Goal: Information Seeking & Learning: Understand process/instructions

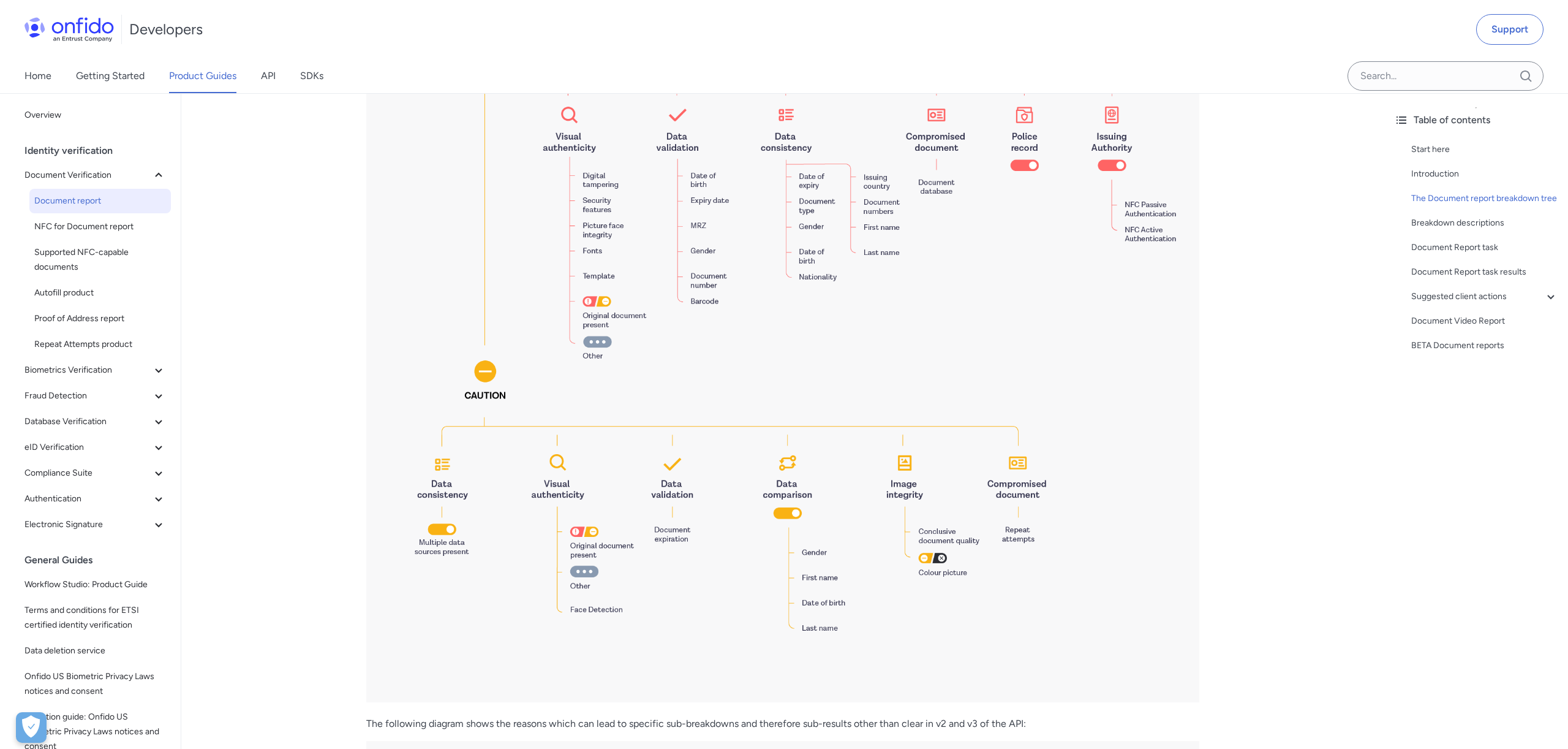
scroll to position [1489, 0]
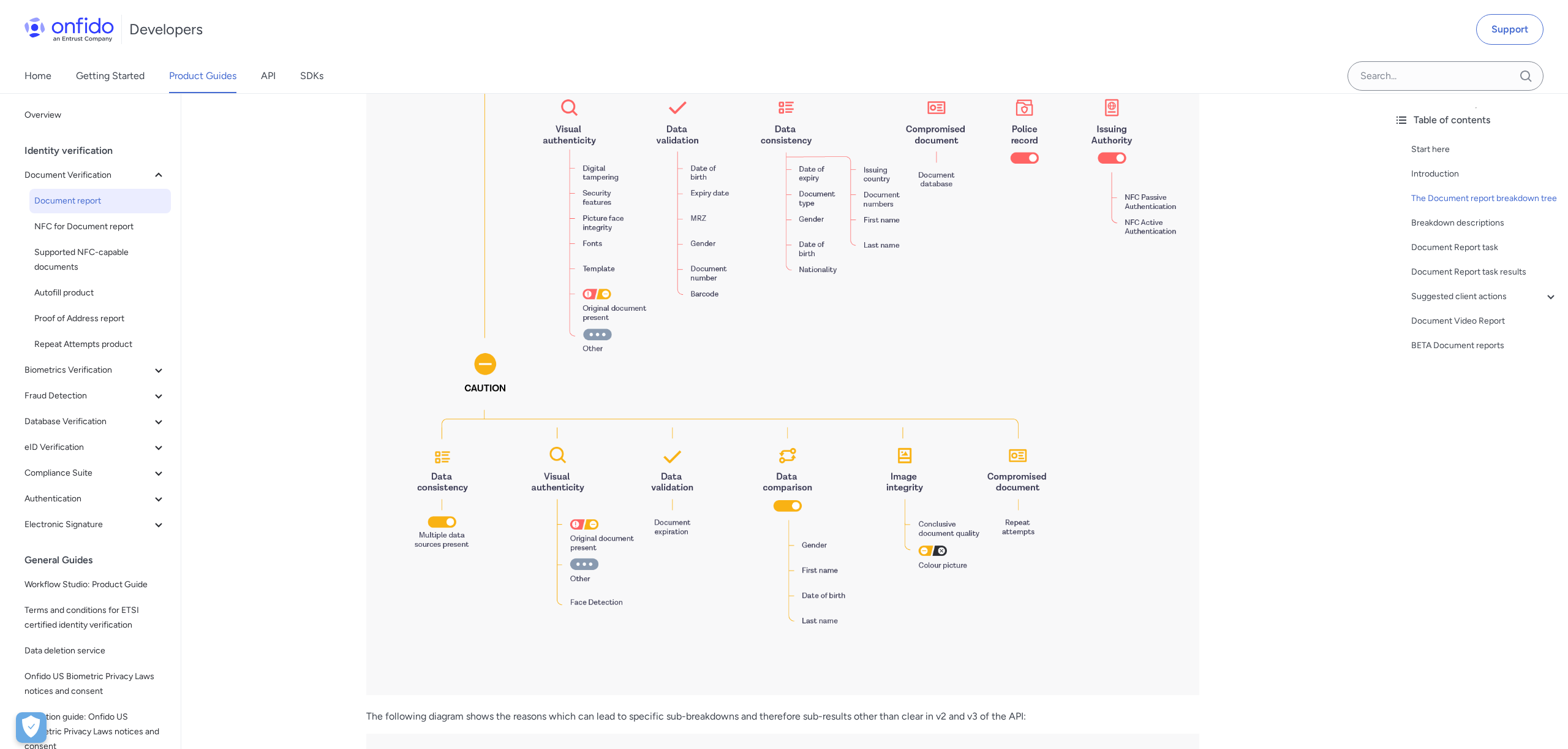
click at [608, 502] on img at bounding box center [782, 73] width 833 height 1244
click at [1023, 172] on img at bounding box center [782, 73] width 833 height 1244
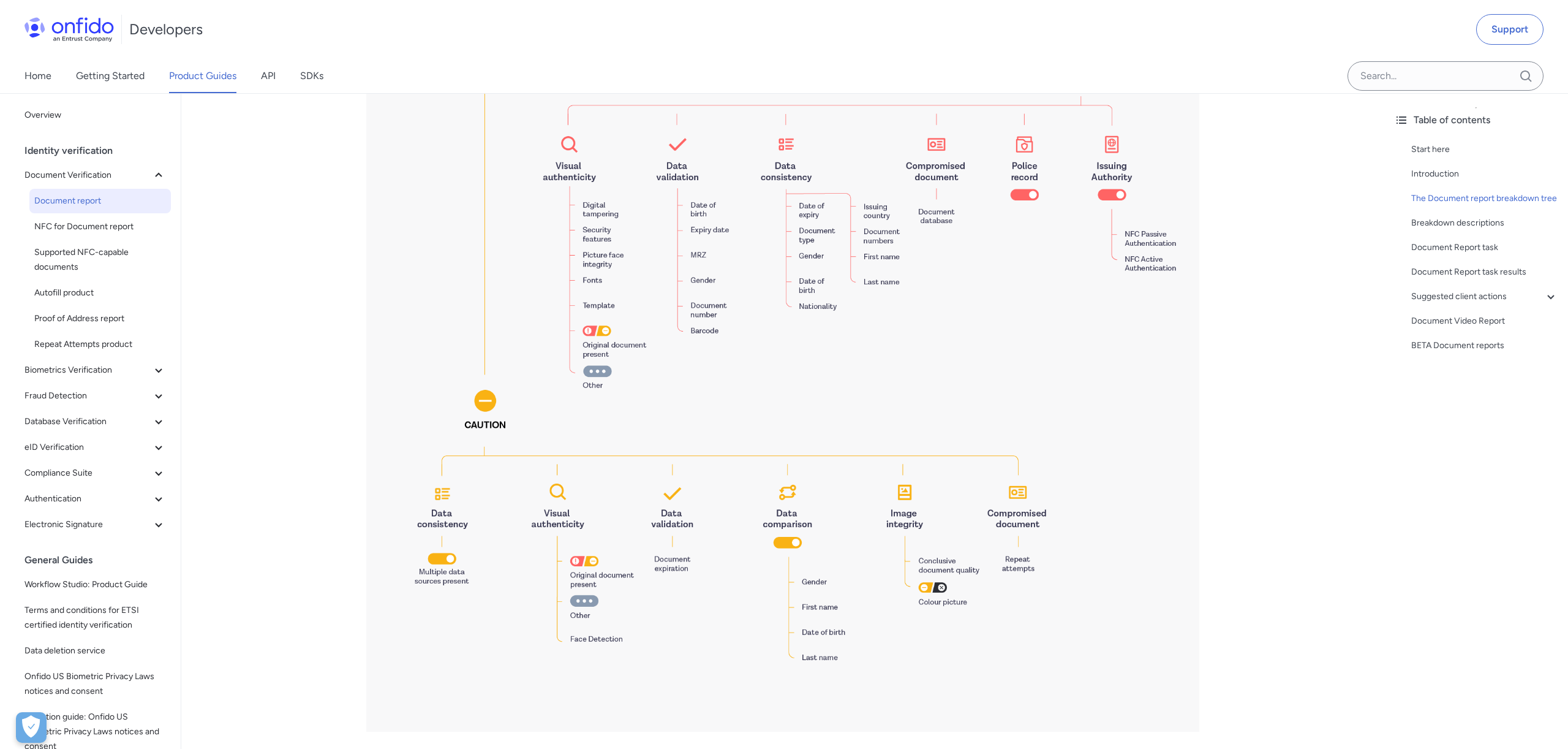
scroll to position [1445, 0]
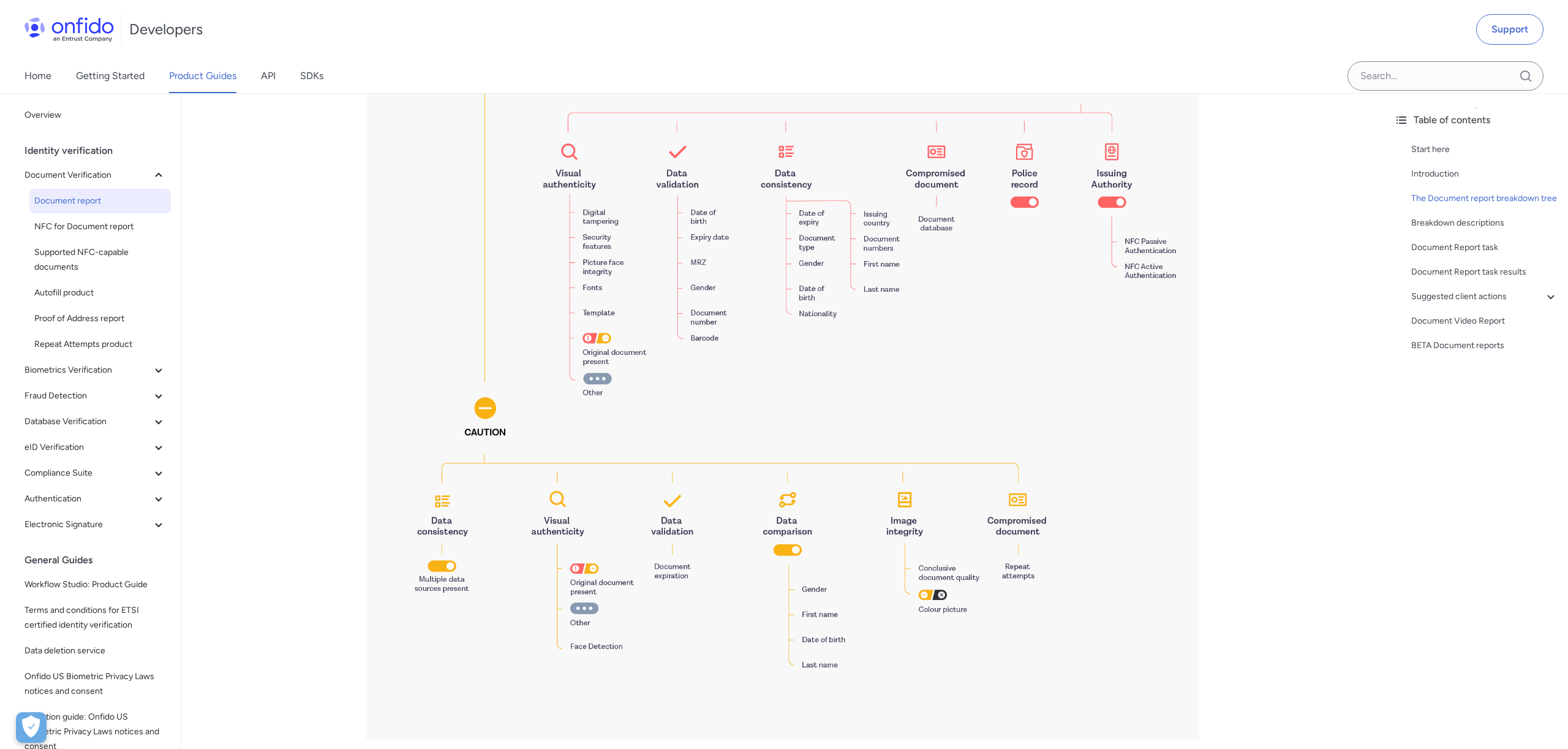
click at [1029, 194] on img at bounding box center [782, 117] width 833 height 1244
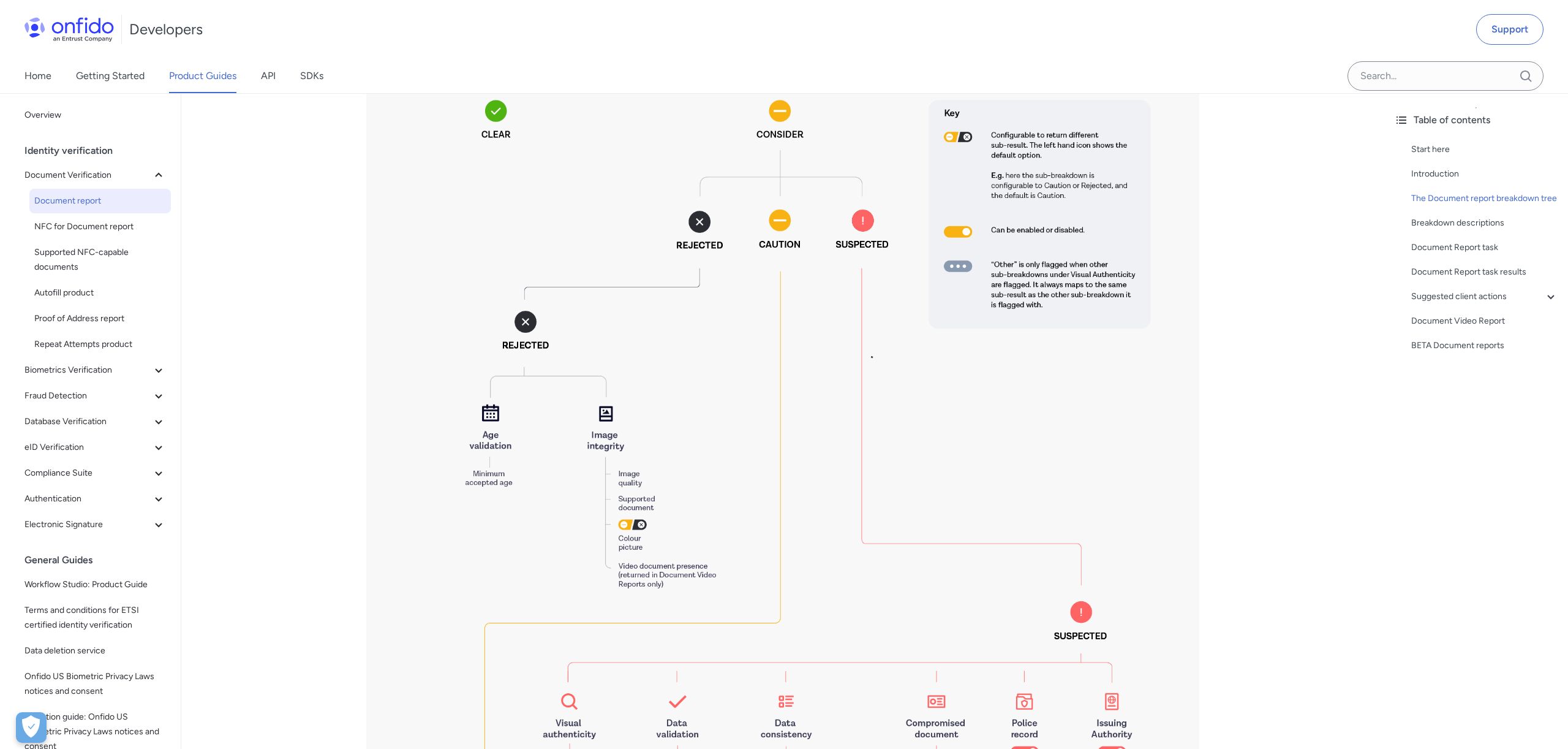
scroll to position [938, 0]
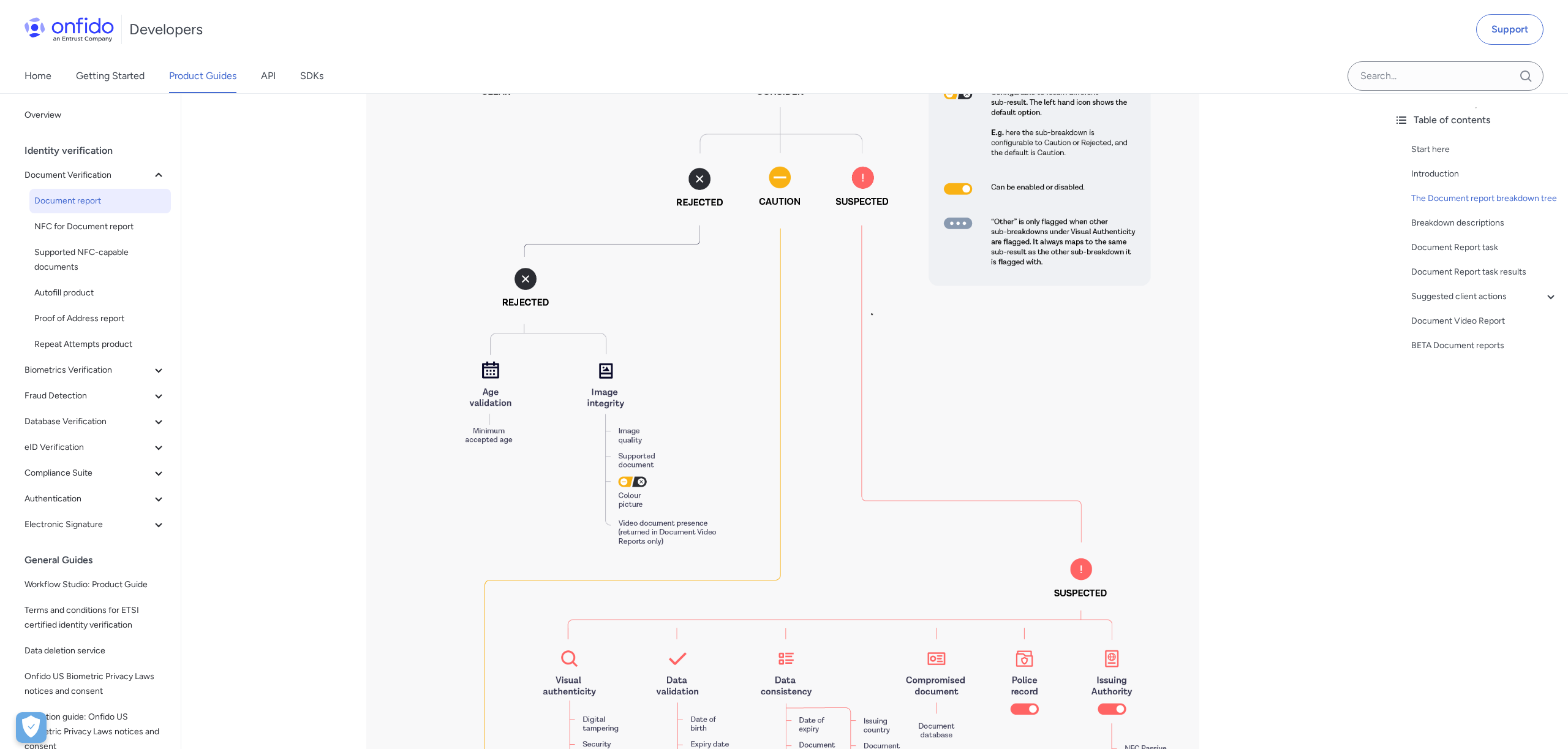
click at [529, 247] on img at bounding box center [782, 624] width 833 height 1244
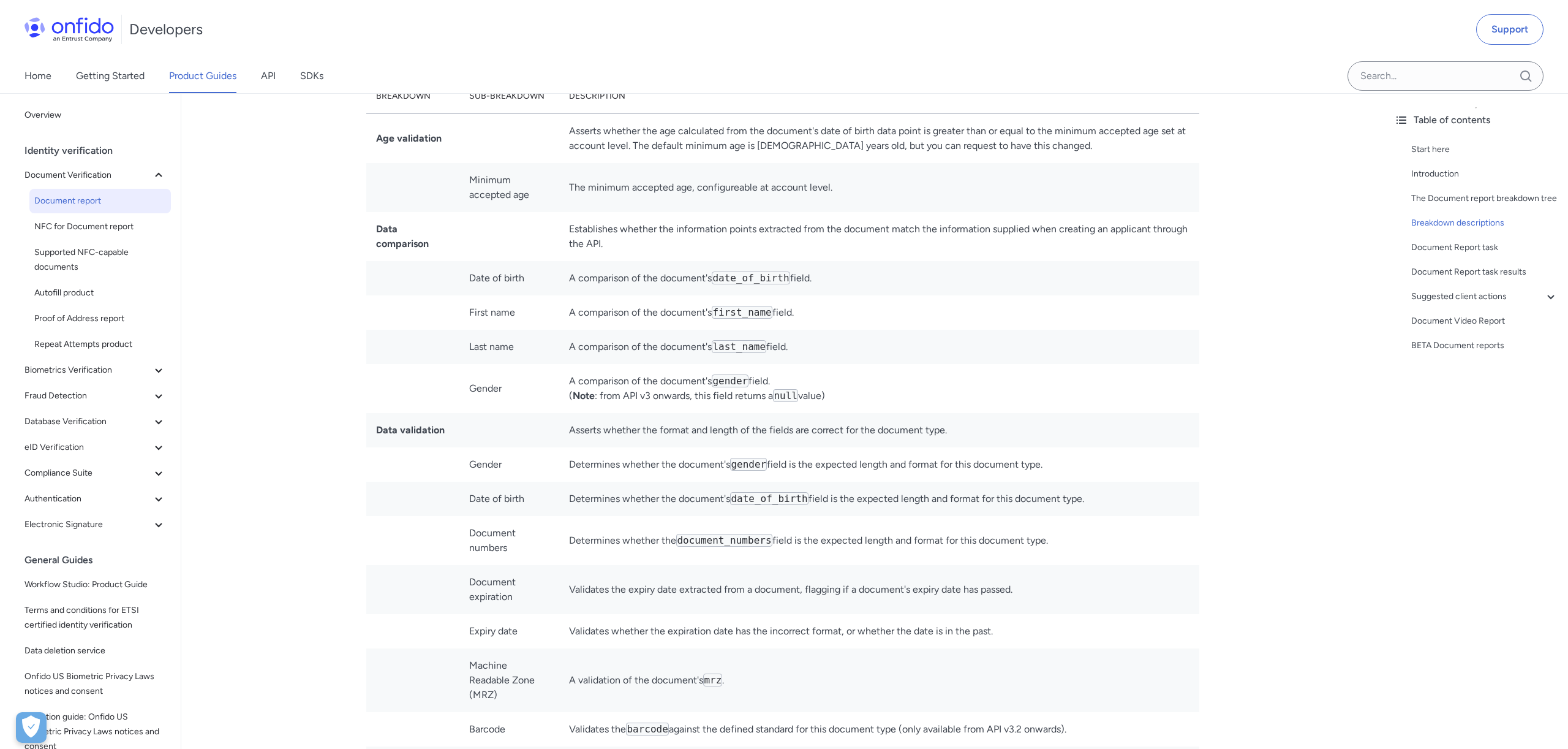
scroll to position [3447, 0]
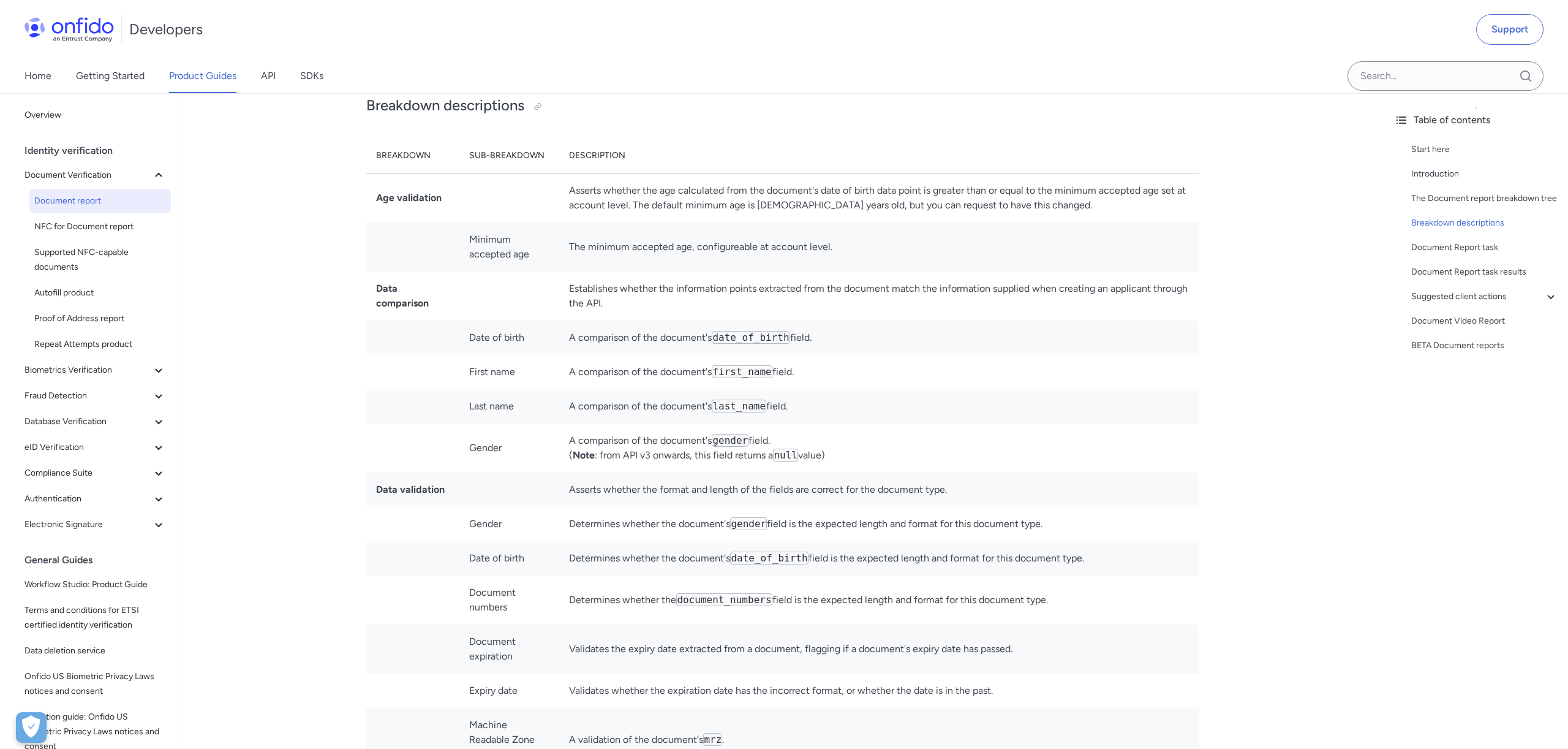
click at [499, 171] on th "Sub-breakdown" at bounding box center [509, 156] width 101 height 35
drag, startPoint x: 376, startPoint y: 172, endPoint x: 646, endPoint y: 173, distance: 270.0
click at [646, 173] on tr "Breakdown Sub-breakdown Description" at bounding box center [782, 156] width 833 height 35
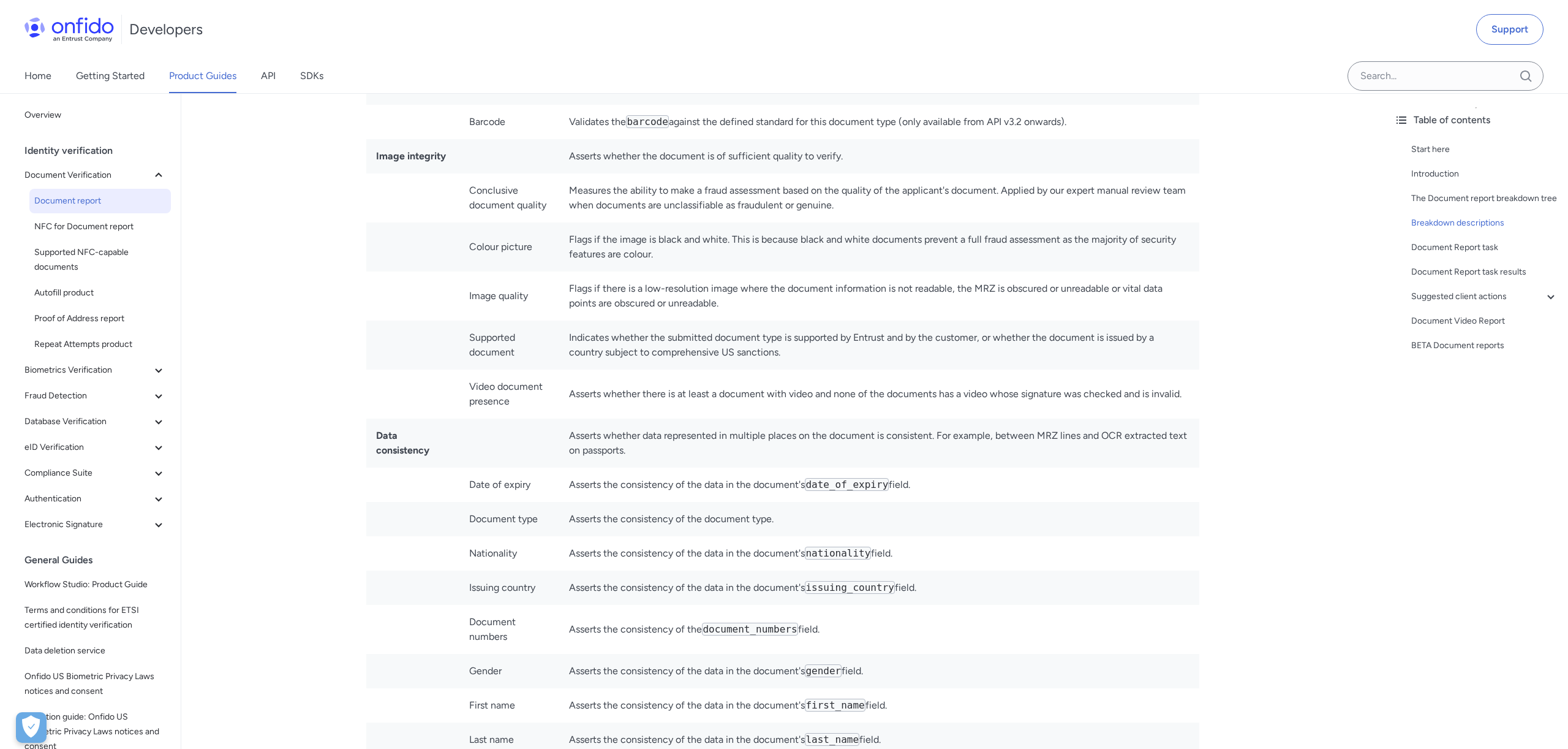
scroll to position [4116, 0]
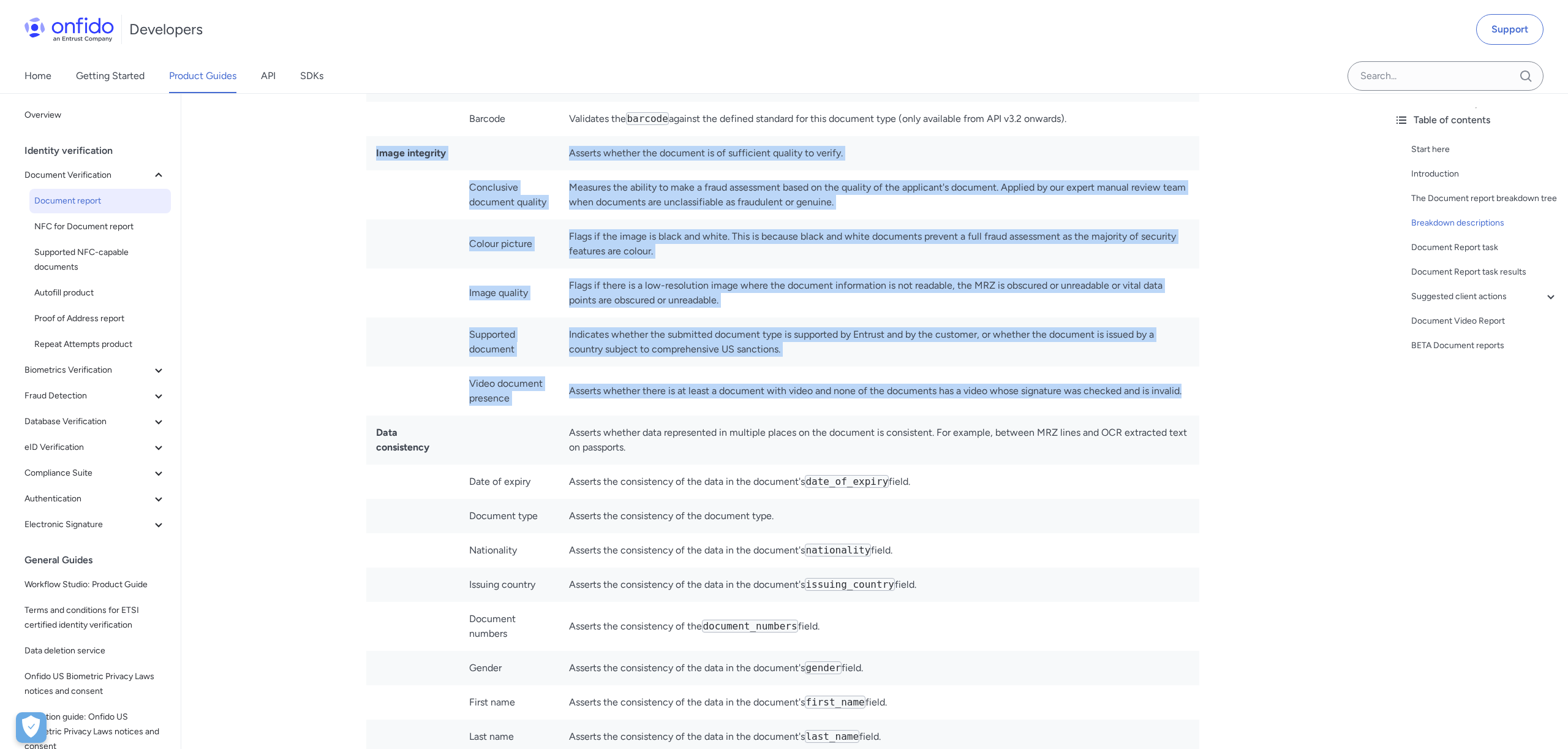
drag, startPoint x: 373, startPoint y: 153, endPoint x: 1191, endPoint y: 387, distance: 850.8
click at [1191, 387] on tbody "Age validation Asserts whether the age calculated from the document's date of b…" at bounding box center [782, 533] width 833 height 2060
click at [1191, 387] on td "Asserts whether there is at least a document with video and none of the documen…" at bounding box center [879, 390] width 640 height 49
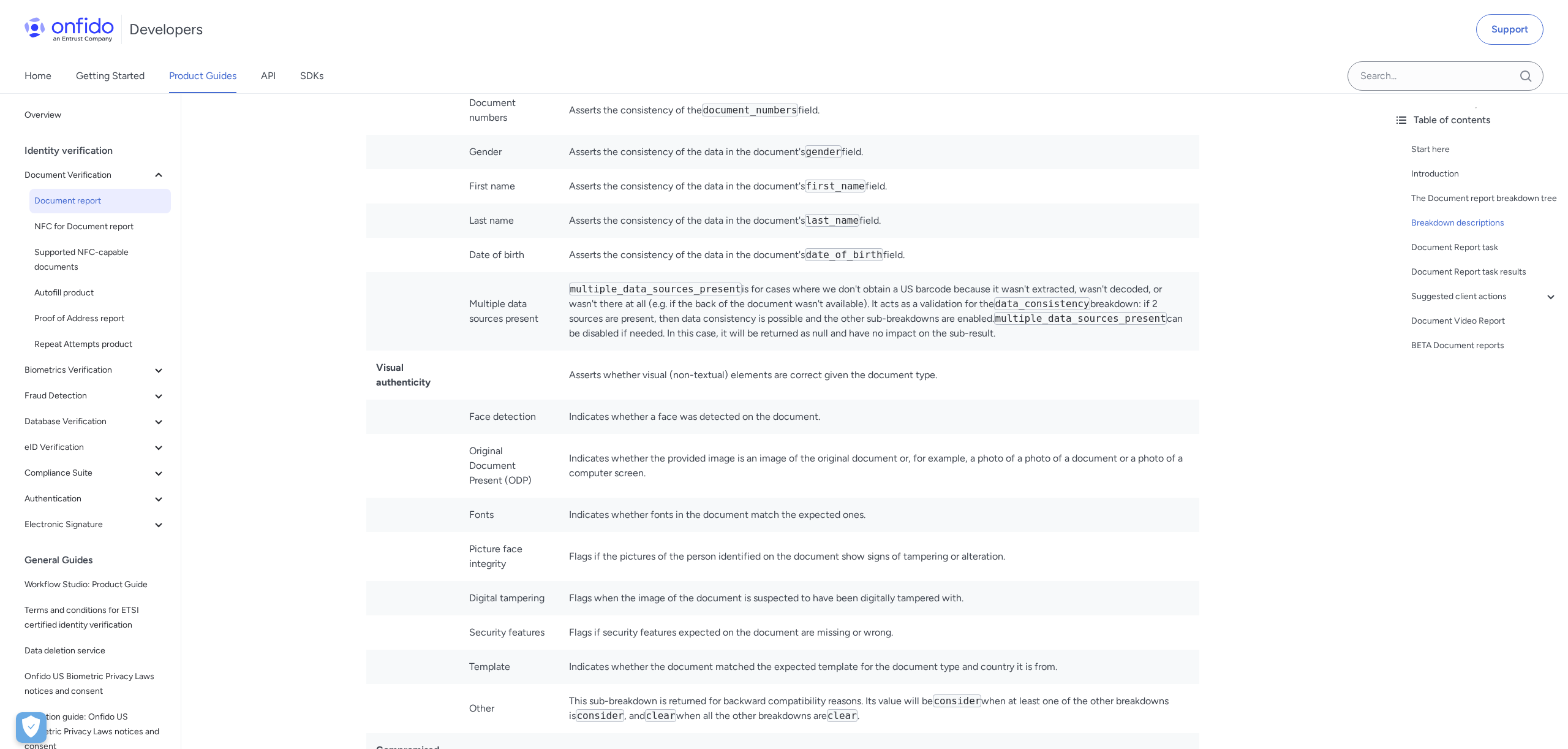
scroll to position [4636, 0]
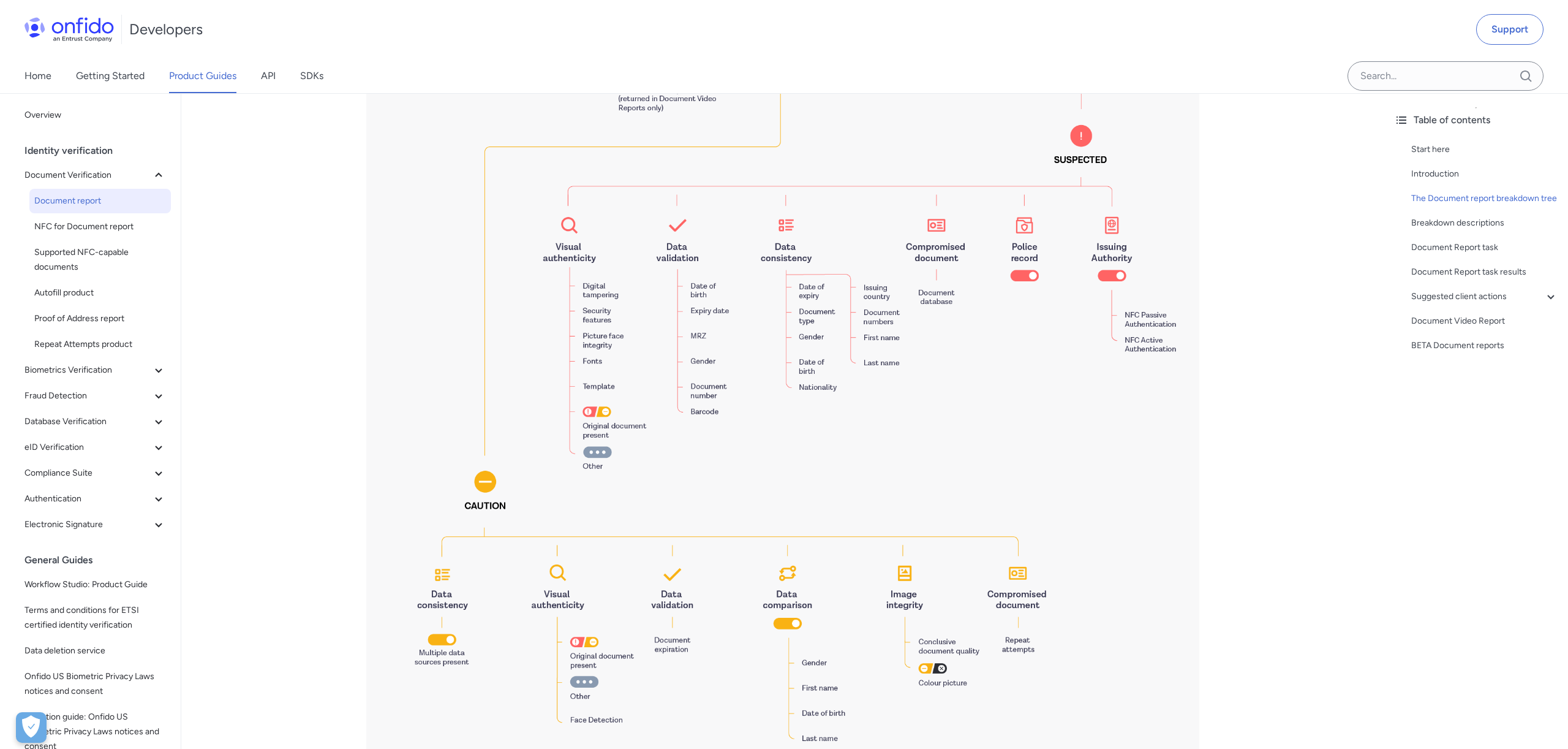
scroll to position [1373, 0]
